Goal: Contribute content

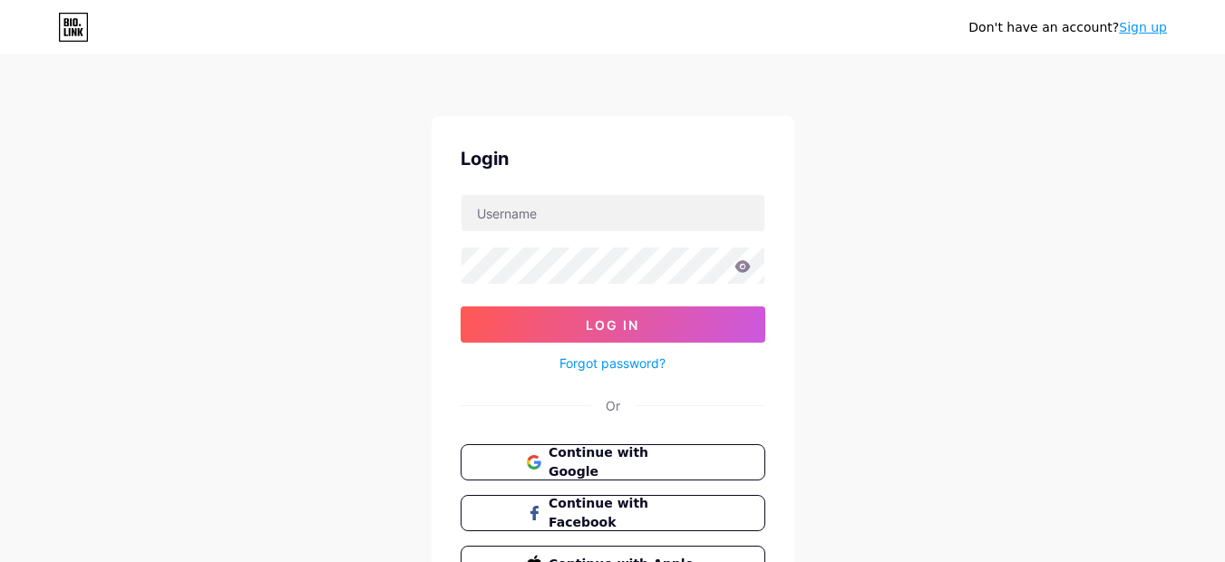
click at [872, 285] on div "Don't have an account? Sign up Login Log In Forgot password? Or Continue with G…" at bounding box center [612, 334] width 1225 height 669
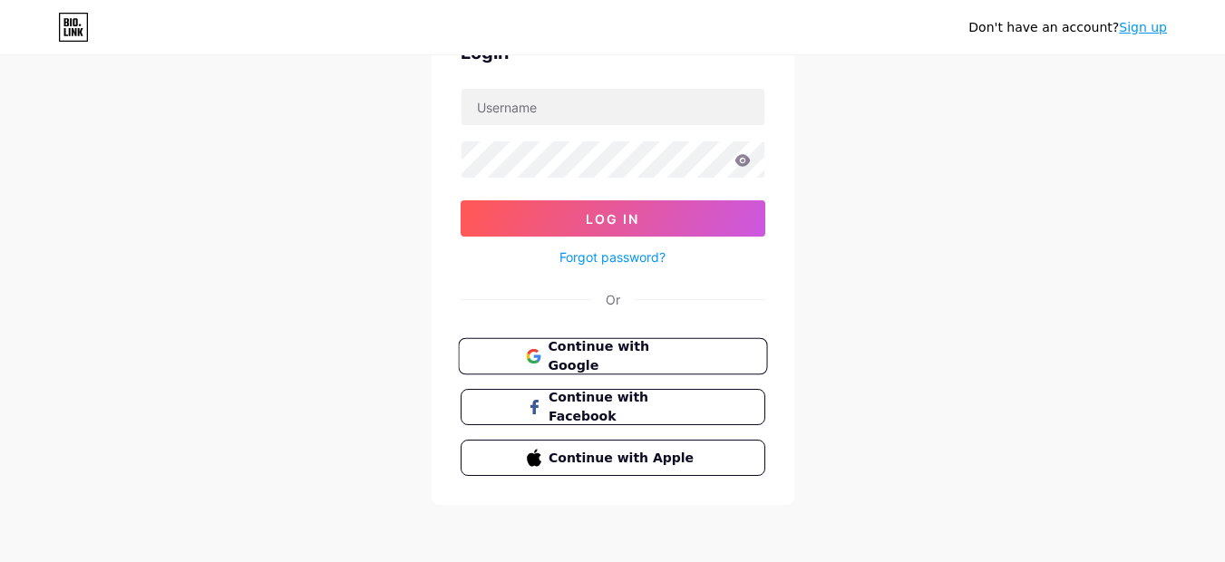
click at [606, 359] on span "Continue with Google" at bounding box center [622, 356] width 151 height 39
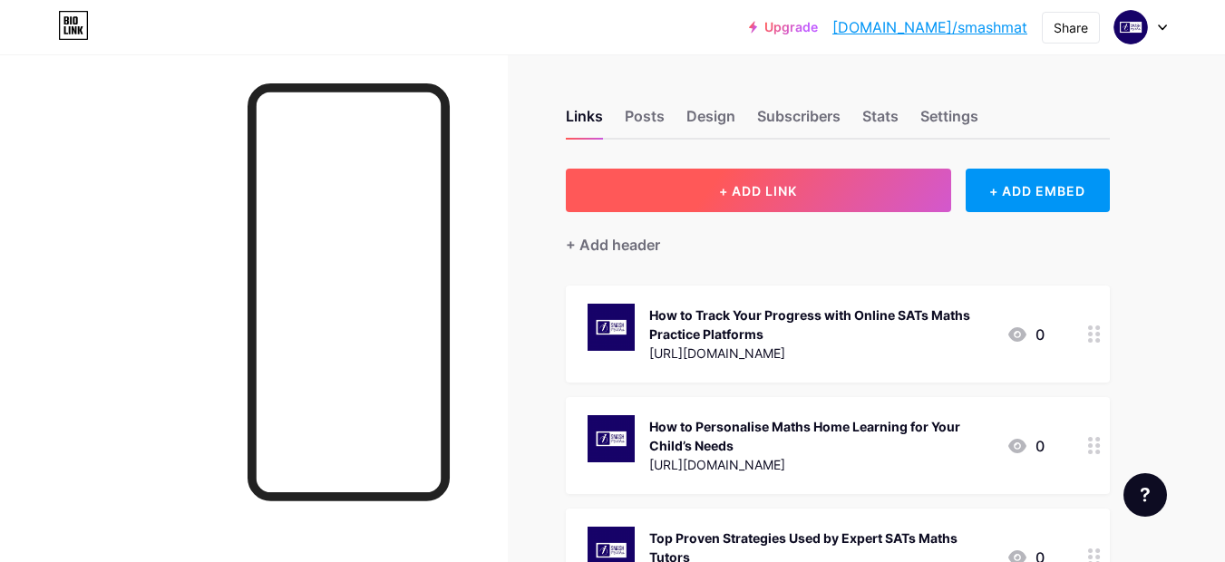
click at [885, 184] on button "+ ADD LINK" at bounding box center [758, 191] width 385 height 44
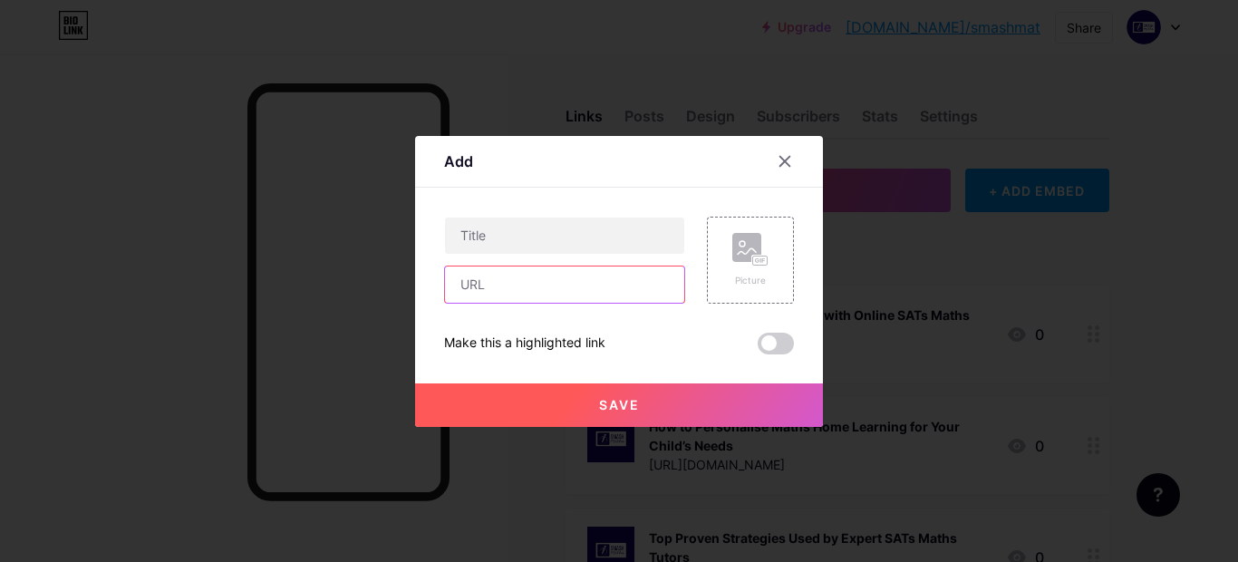
click at [580, 282] on input "text" at bounding box center [564, 284] width 239 height 36
paste input "[URL][DOMAIN_NAME]"
type input "[URL][DOMAIN_NAME]"
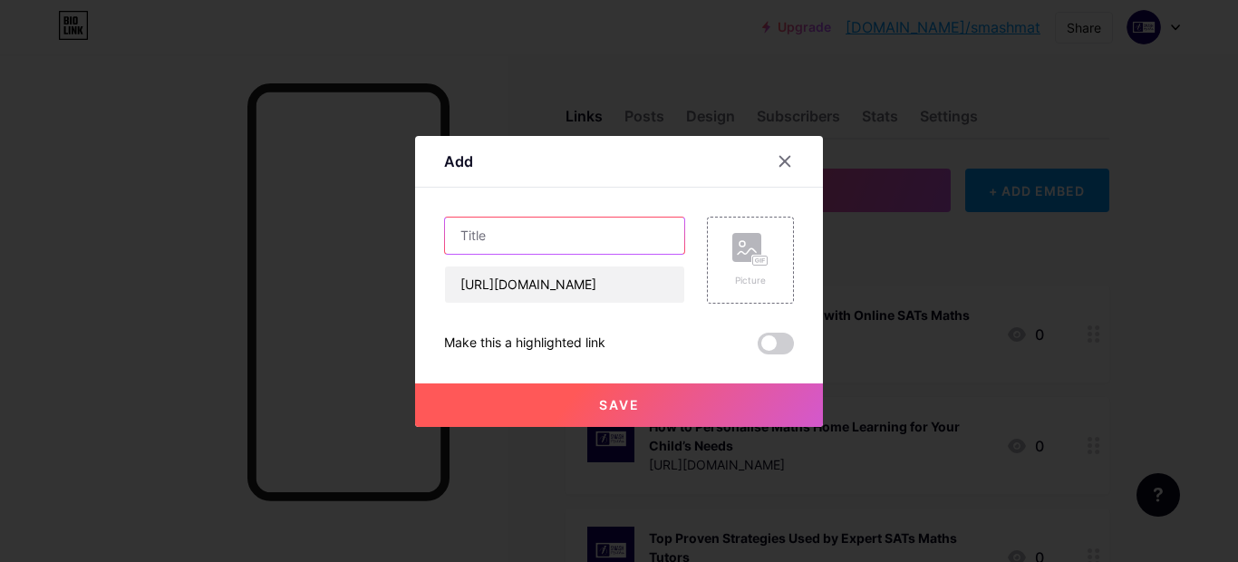
click at [542, 233] on input "text" at bounding box center [564, 236] width 239 height 36
paste input "7 Effective Practice Routines to Accelerate Catch-Up Maths Progress"
type input "7 Effective Practice Routines to Accelerate Catch-Up Maths Progress"
click at [749, 272] on div "Picture" at bounding box center [750, 260] width 36 height 54
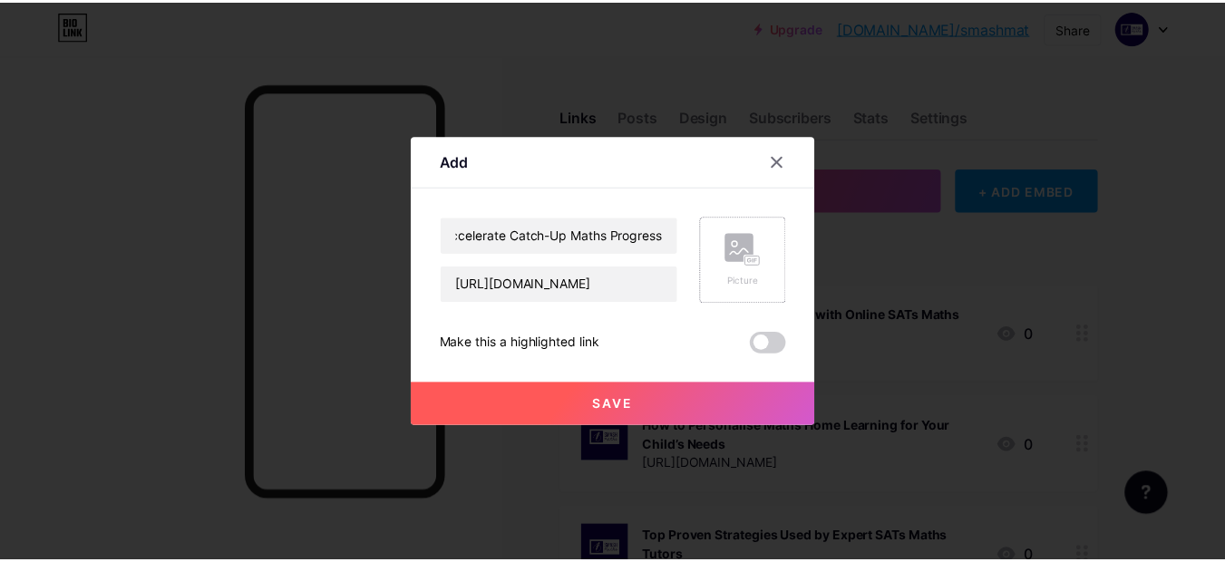
scroll to position [0, 0]
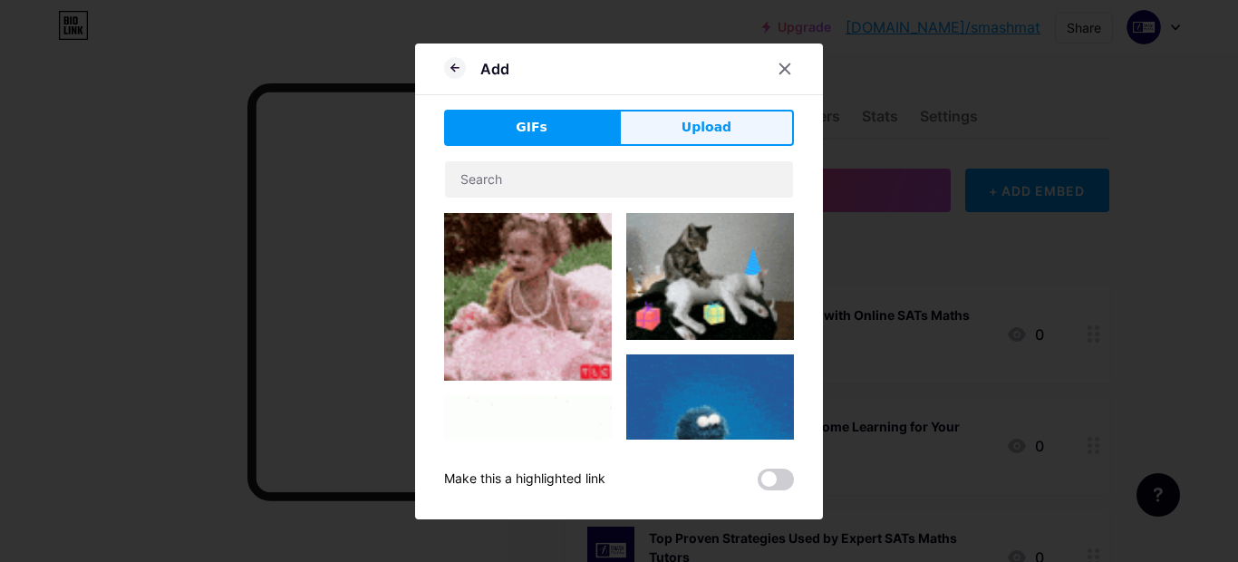
click at [717, 145] on button "Upload" at bounding box center [706, 128] width 175 height 36
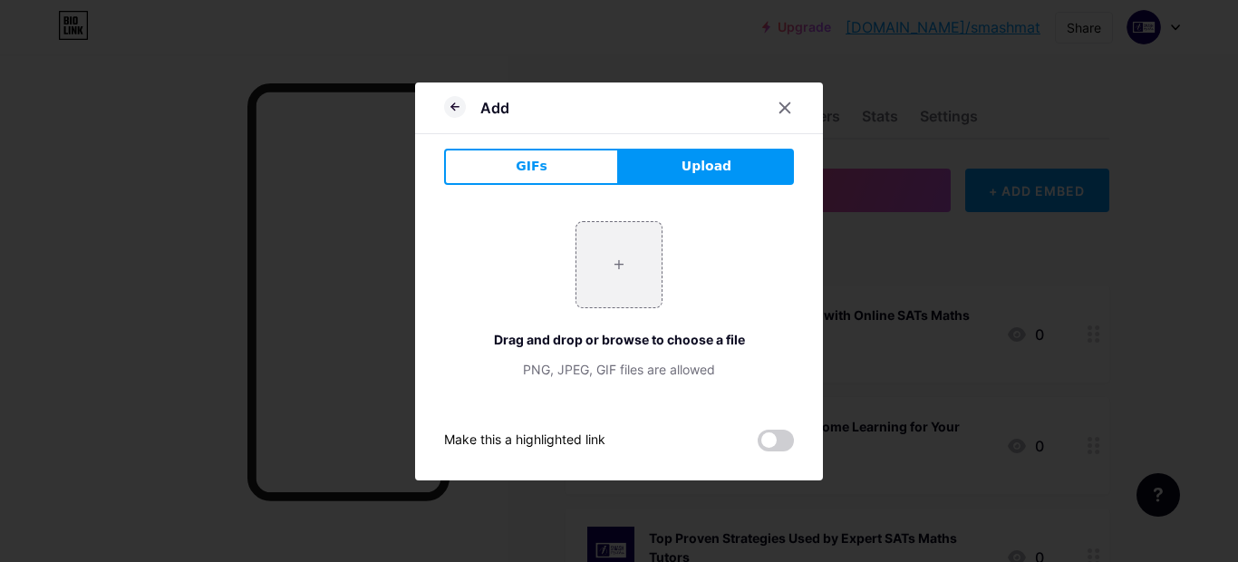
click at [694, 169] on span "Upload" at bounding box center [707, 166] width 50 height 19
click at [620, 287] on input "file" at bounding box center [618, 264] width 85 height 85
type input "C:\fakepath\Untitled design - 2025-06-23T150155.143.jpg"
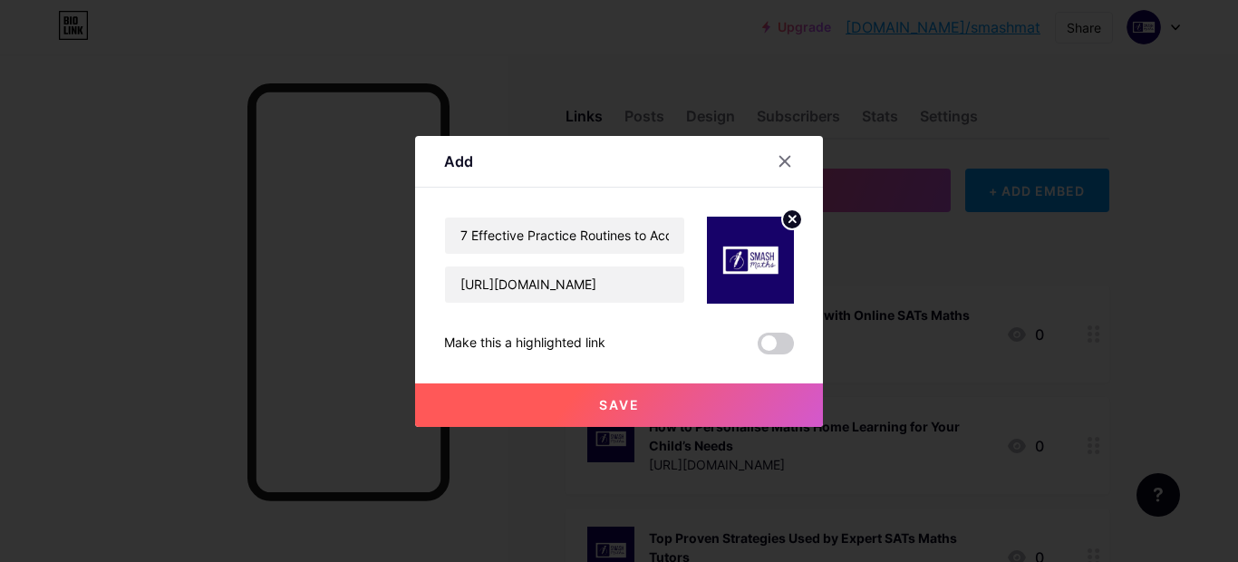
click at [663, 400] on button "Save" at bounding box center [619, 405] width 408 height 44
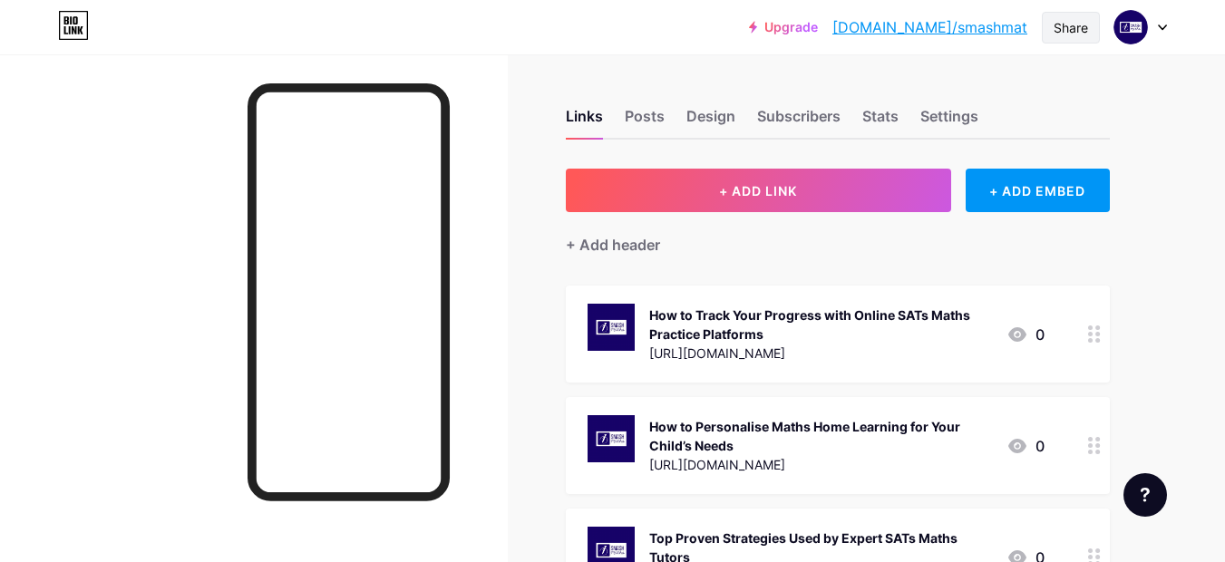
click at [1051, 33] on div "Share" at bounding box center [1070, 28] width 58 height 32
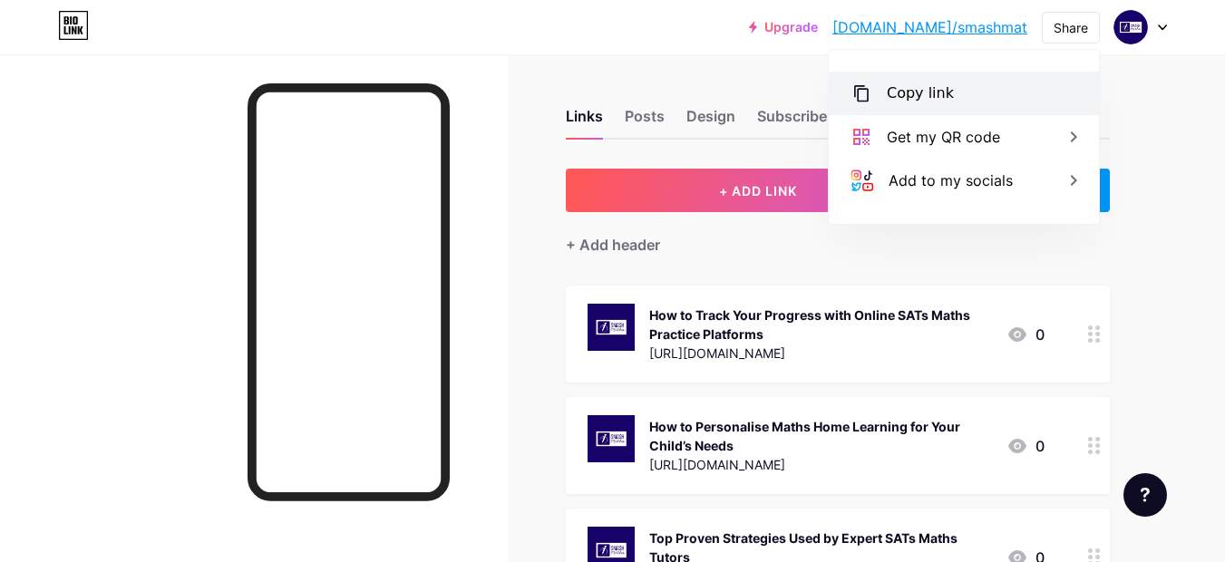
click at [928, 92] on div "Copy link" at bounding box center [919, 93] width 67 height 22
